Goal: Contribute content: Add original content to the website for others to see

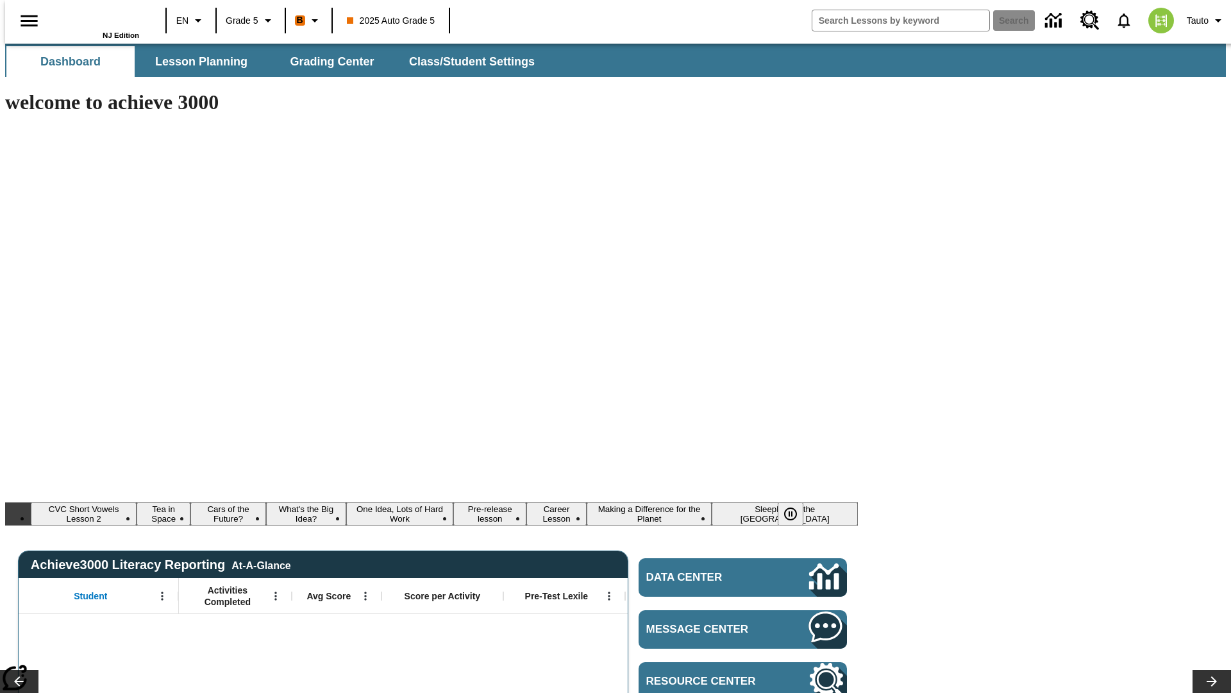
type input "-1"
click at [196, 62] on span "Lesson Planning" at bounding box center [201, 62] width 92 height 15
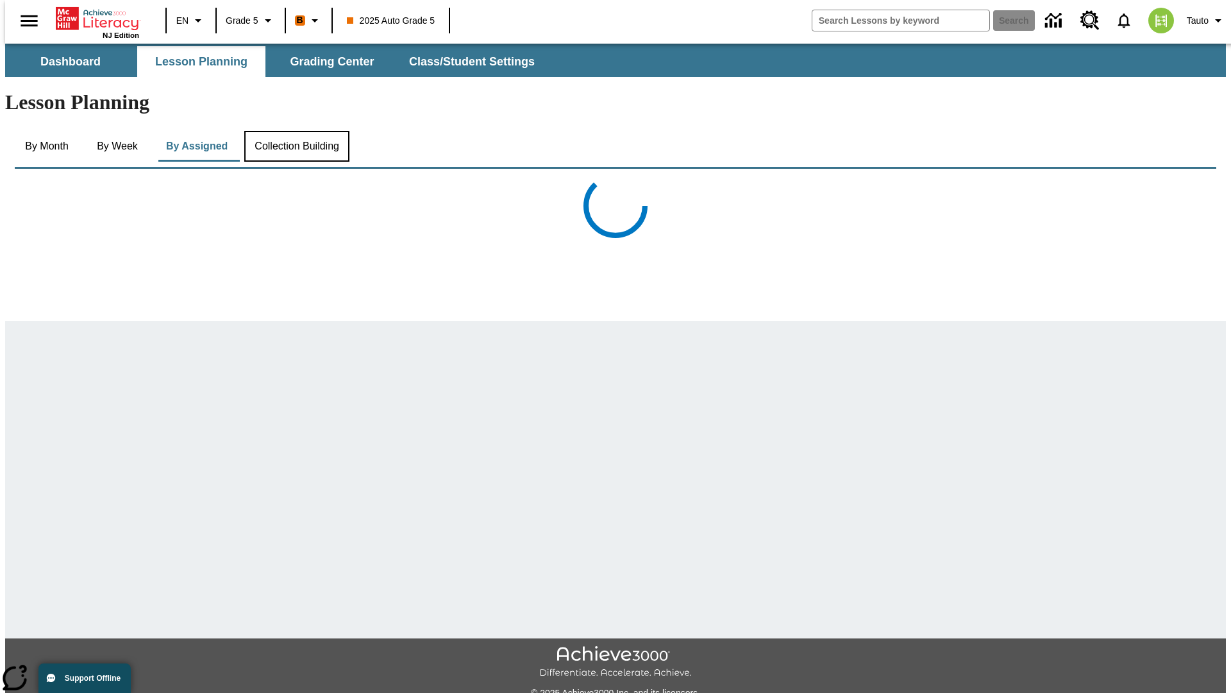
click at [296, 131] on button "Collection Building" at bounding box center [296, 146] width 105 height 31
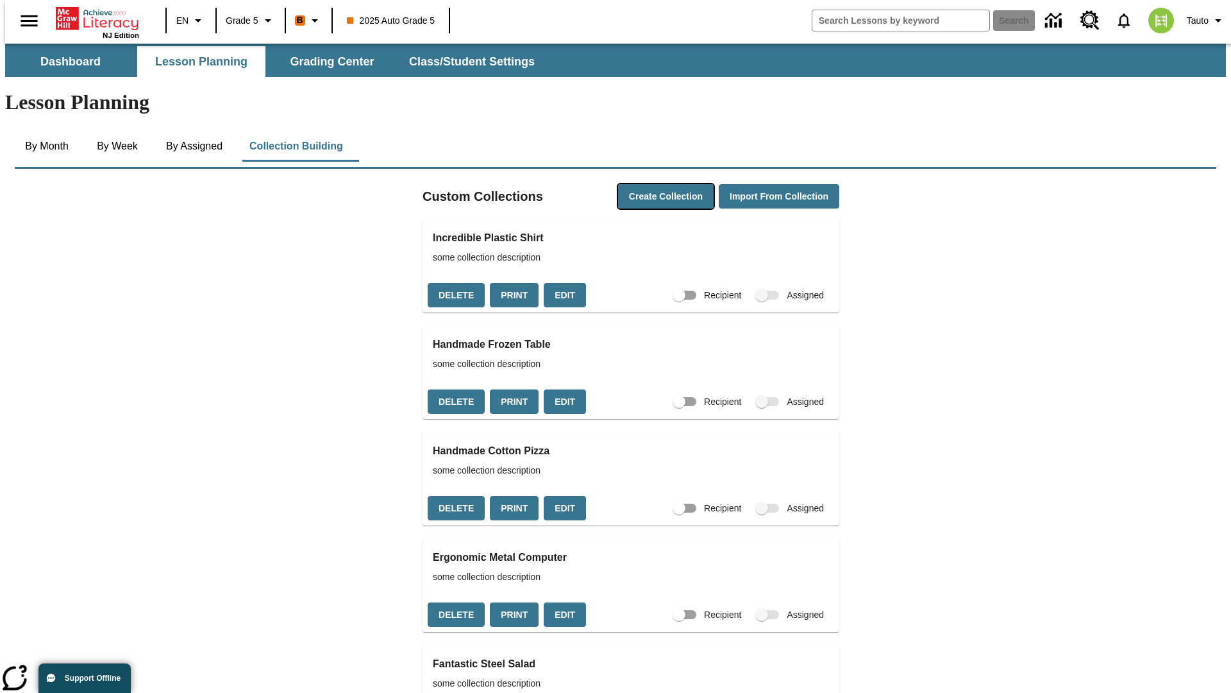
click at [644, 184] on button "Create Collection" at bounding box center [666, 196] width 96 height 25
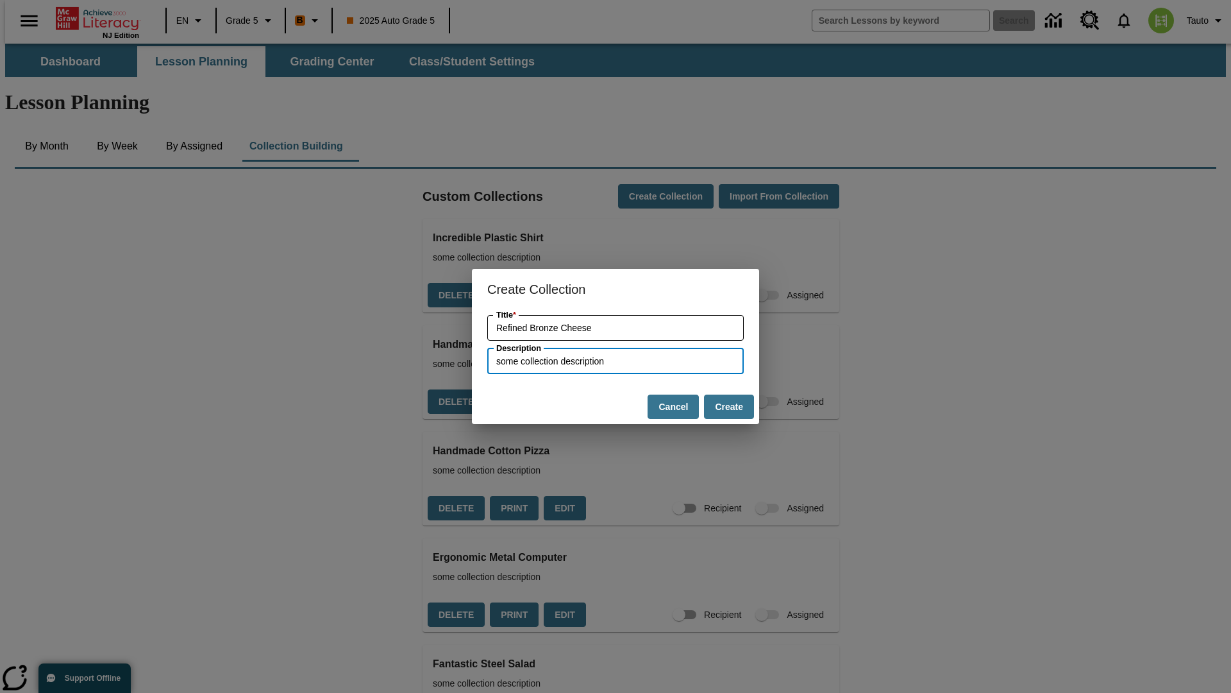
type input "some collection description"
click at [729, 407] on button "Create" at bounding box center [729, 406] width 50 height 25
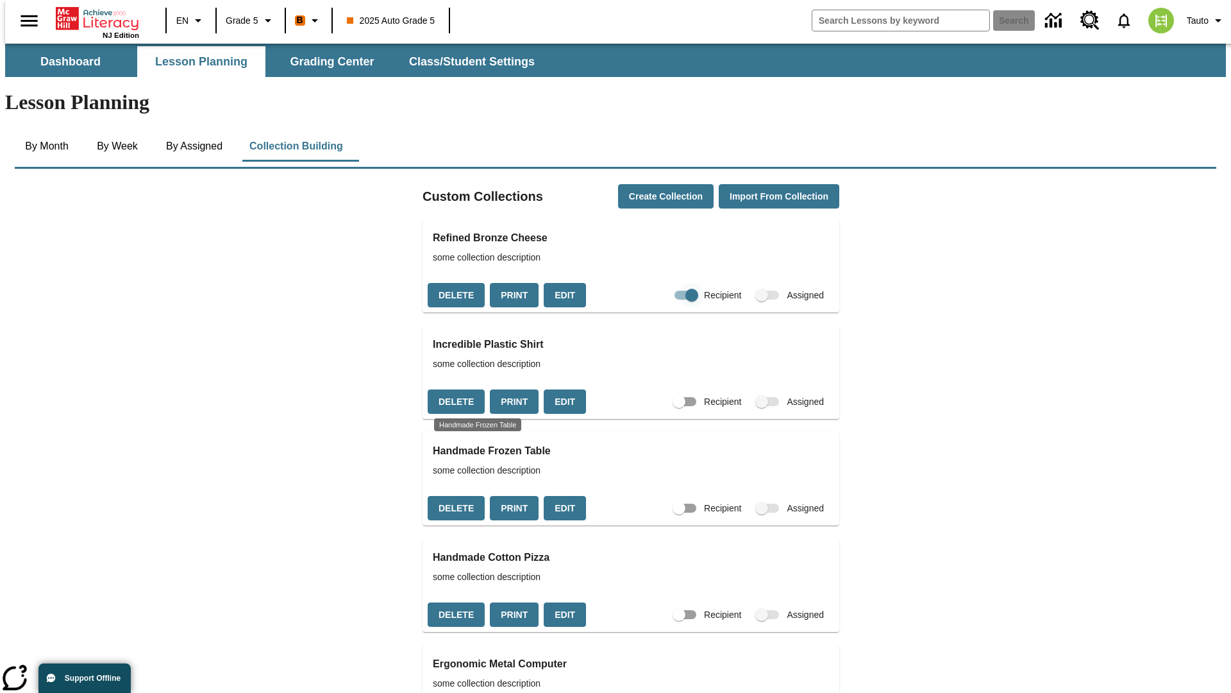
click at [670, 283] on input "Recipient" at bounding box center [691, 295] width 73 height 24
checkbox input "false"
click at [454, 283] on button "Delete" at bounding box center [456, 295] width 57 height 25
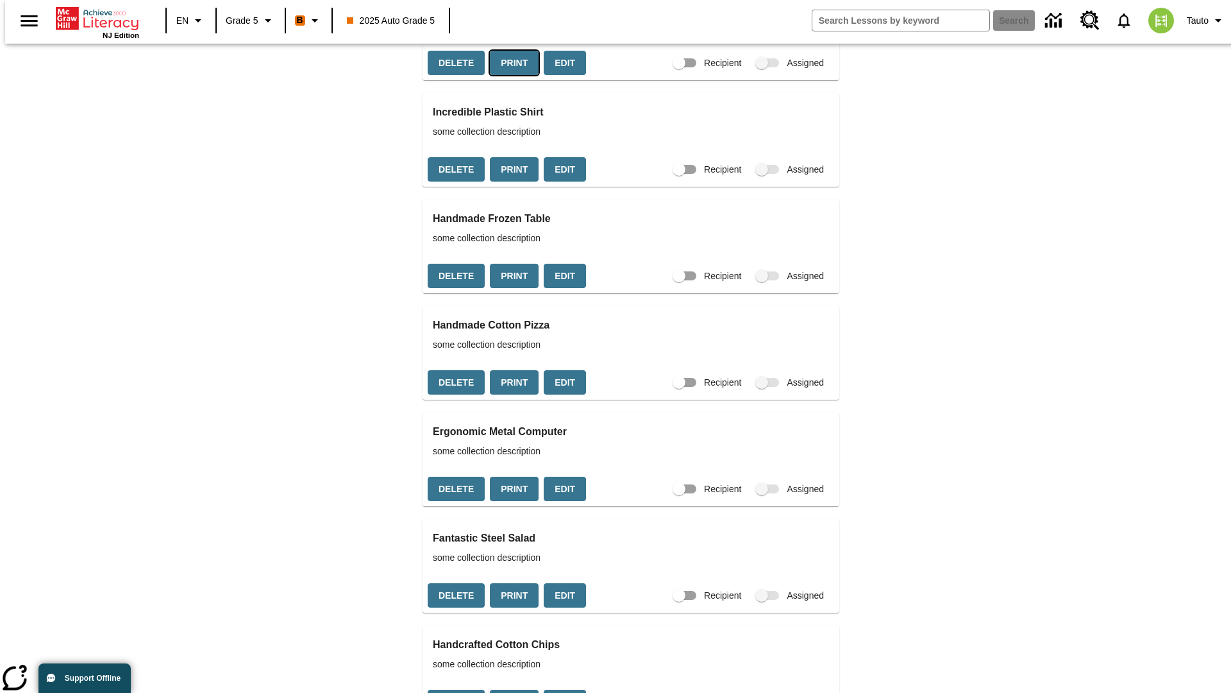
click at [510, 76] on button "Print" at bounding box center [514, 63] width 49 height 25
